Goal: Information Seeking & Learning: Find specific fact

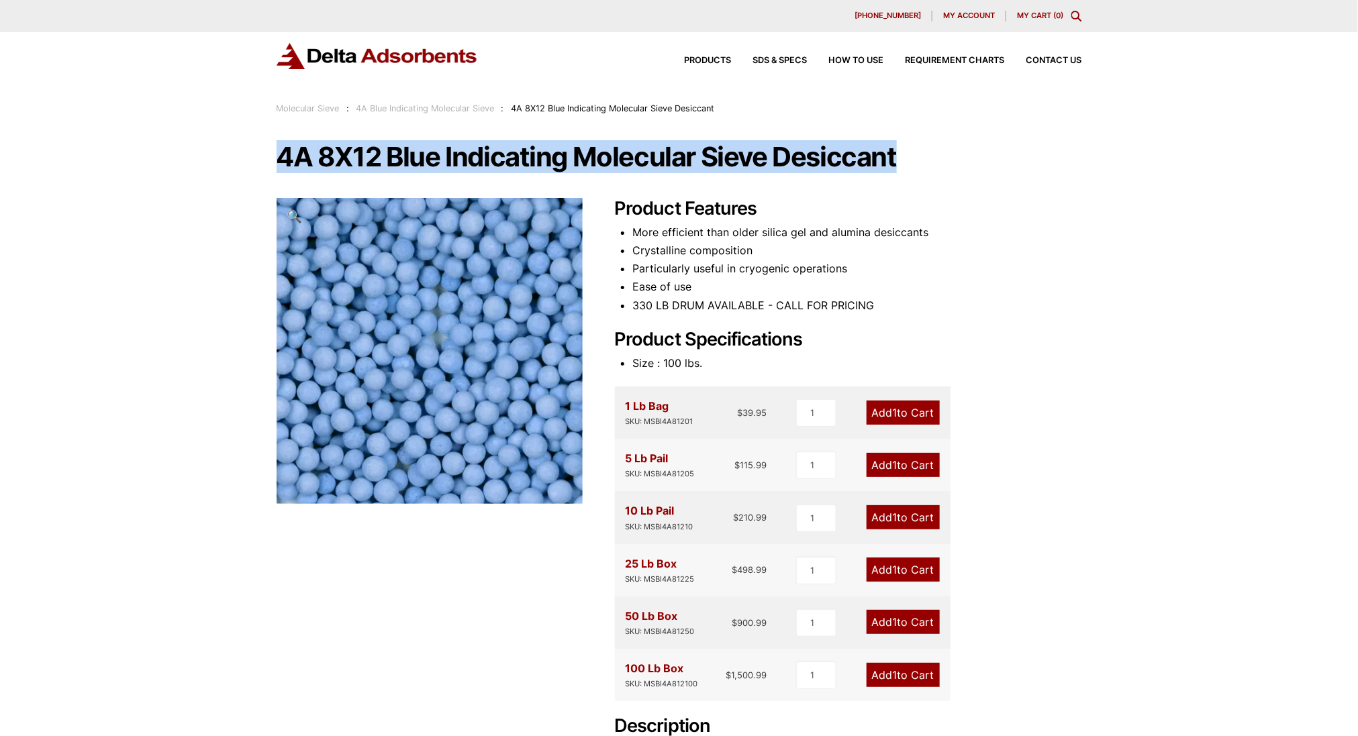
drag, startPoint x: 282, startPoint y: 156, endPoint x: 897, endPoint y: 172, distance: 615.7
click at [897, 172] on div "4A 8X12 Blue Indicating Molecular Sieve Desiccant 🔍 Product Features More effic…" at bounding box center [679, 535] width 805 height 784
drag, startPoint x: 897, startPoint y: 172, endPoint x: 855, endPoint y: 168, distance: 42.4
copy h1 "4A 8X12 Blue Indicating Molecular Sieve Desiccant"
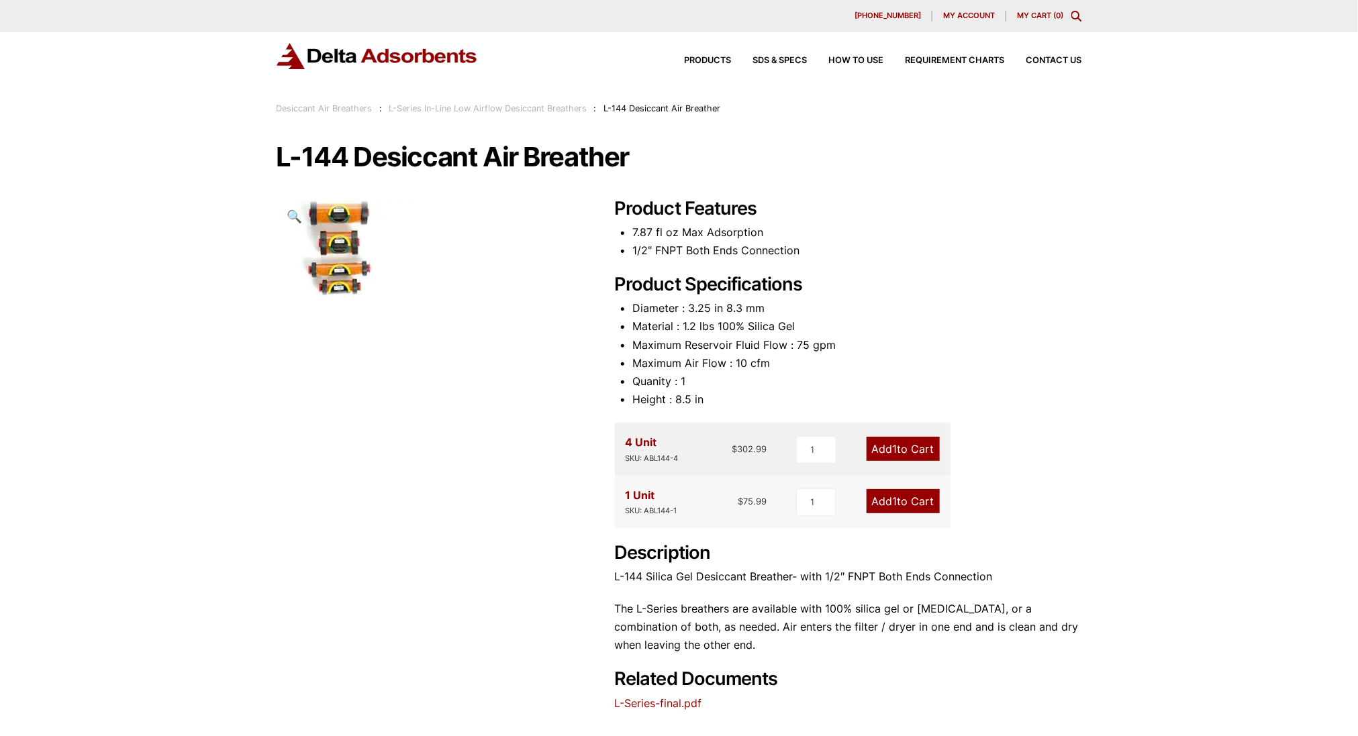
drag, startPoint x: 477, startPoint y: 3, endPoint x: 1191, endPoint y: 142, distance: 727.7
click at [1187, 150] on div "Our website has detected that you are using an outdated browser that will preve…" at bounding box center [679, 518] width 1358 height 1036
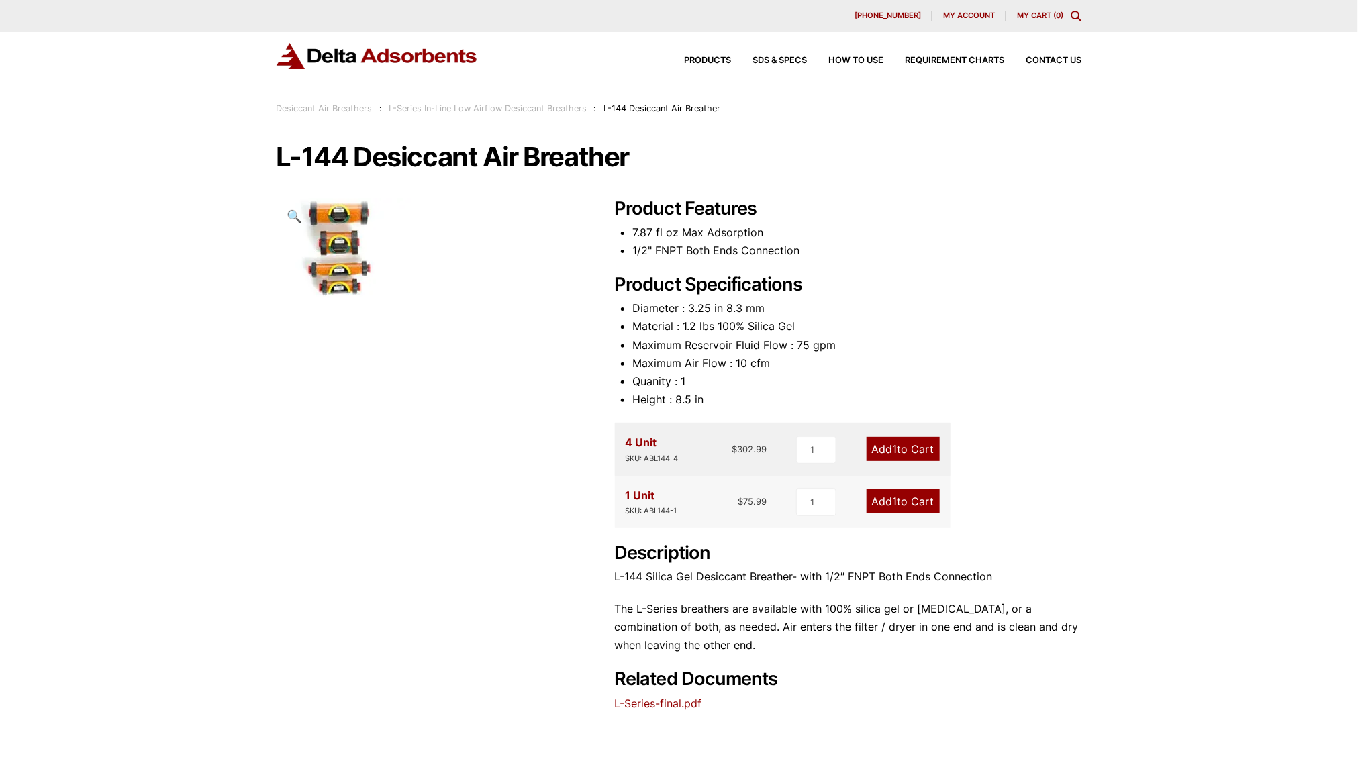
drag, startPoint x: 686, startPoint y: 497, endPoint x: 662, endPoint y: 503, distance: 24.4
click at [686, 497] on div "1 Unit SKU: ABL144-1 $ 75.99" at bounding box center [697, 502] width 142 height 31
drag, startPoint x: 647, startPoint y: 507, endPoint x: 680, endPoint y: 508, distance: 32.9
click at [680, 508] on div "1 Unit SKU: ABL144-1 $ 75.99" at bounding box center [697, 502] width 142 height 31
drag, startPoint x: 680, startPoint y: 508, endPoint x: 658, endPoint y: 509, distance: 21.5
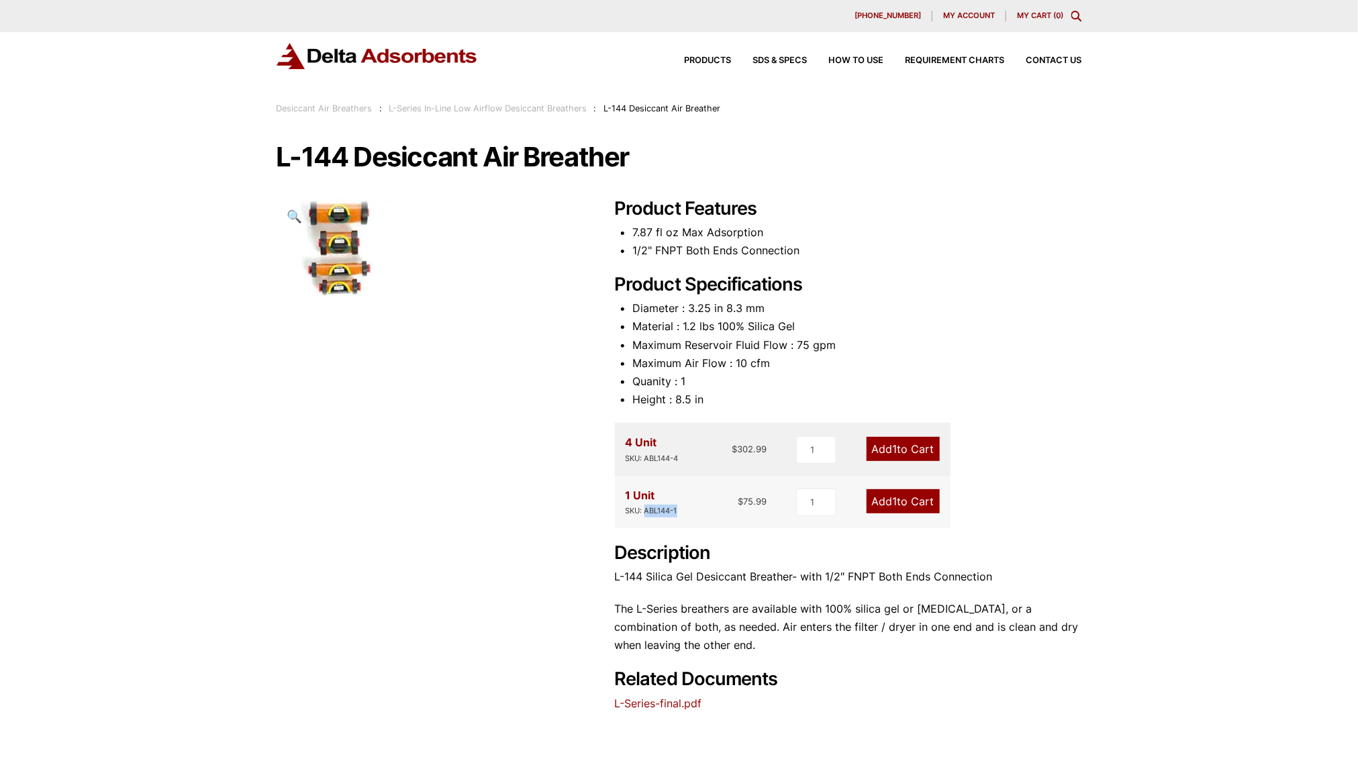
copy div "ABL144-1"
click at [853, 330] on li "Material : 1.2 lbs 100% Silica Gel" at bounding box center [857, 326] width 450 height 18
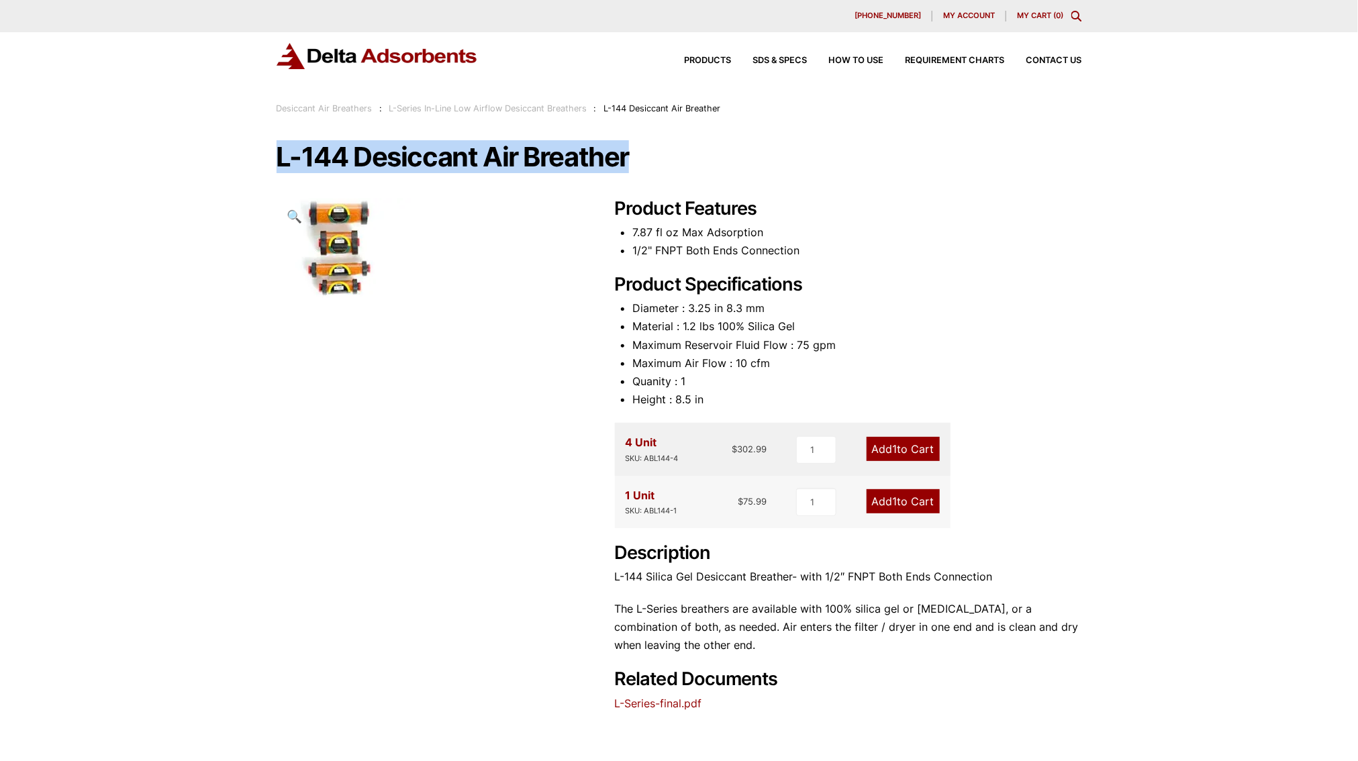
drag, startPoint x: 274, startPoint y: 151, endPoint x: 639, endPoint y: 165, distance: 365.4
click at [639, 165] on div "Our website has detected that you are using an outdated browser that will preve…" at bounding box center [679, 518] width 1358 height 1036
drag, startPoint x: 639, startPoint y: 165, endPoint x: 577, endPoint y: 164, distance: 61.8
copy h1 "L-144 Desiccant Air Breather"
